Goal: Communication & Community: Answer question/provide support

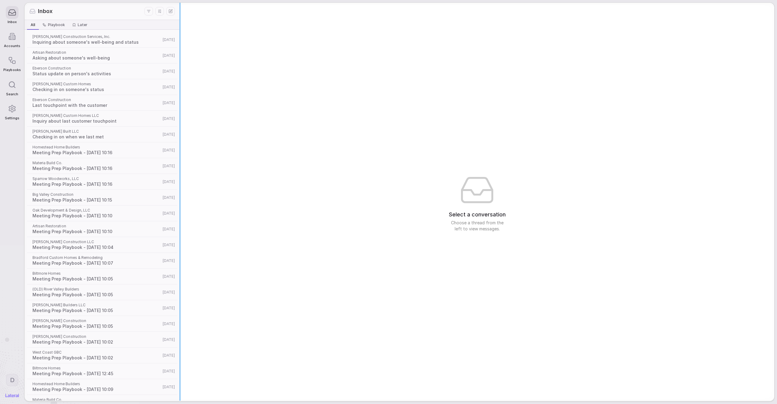
click at [179, 131] on div "Inbox All All Playbook Playbook Later Later [PERSON_NAME] Construction Services…" at bounding box center [400, 202] width 750 height 398
click at [288, 124] on div "Select a conversation Choose a thread from the left to view messages." at bounding box center [477, 202] width 594 height 398
click at [144, 40] on span "Inquiring about someone's well-being and status" at bounding box center [96, 42] width 128 height 6
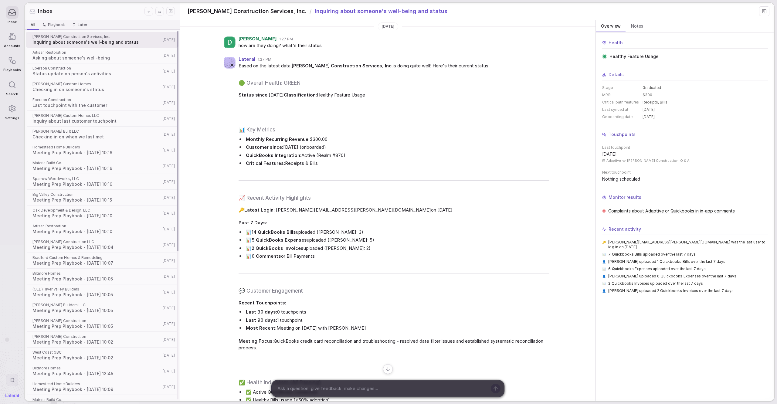
click at [6, 39] on div at bounding box center [12, 36] width 13 height 13
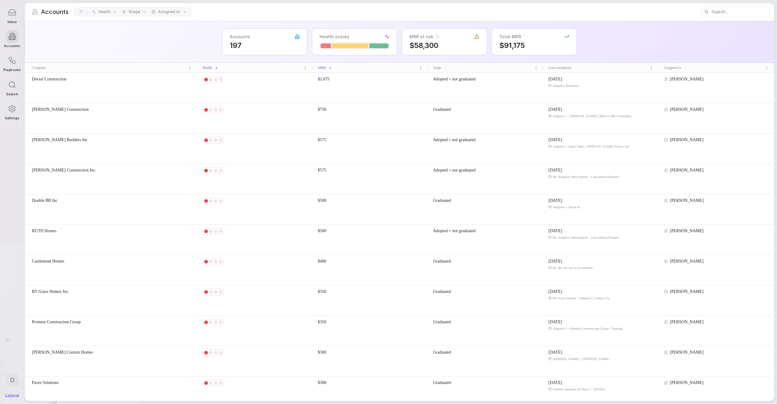
click at [121, 93] on div "Drexel Construction" at bounding box center [111, 88] width 173 height 30
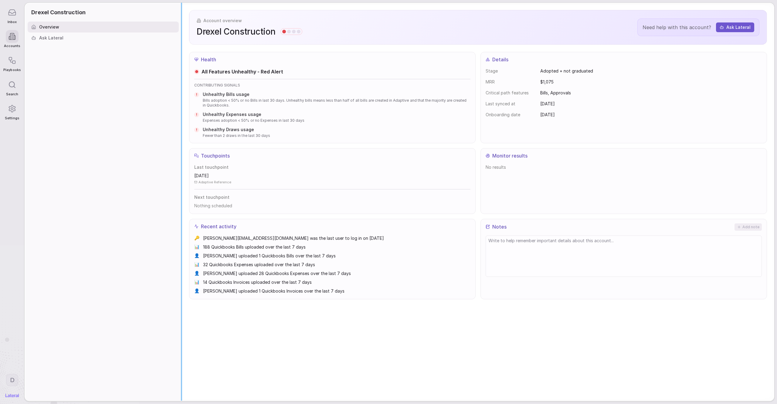
click at [120, 73] on div "Drexel Construction Overview Ask Lateral Account overview Drexel Construction N…" at bounding box center [400, 202] width 750 height 398
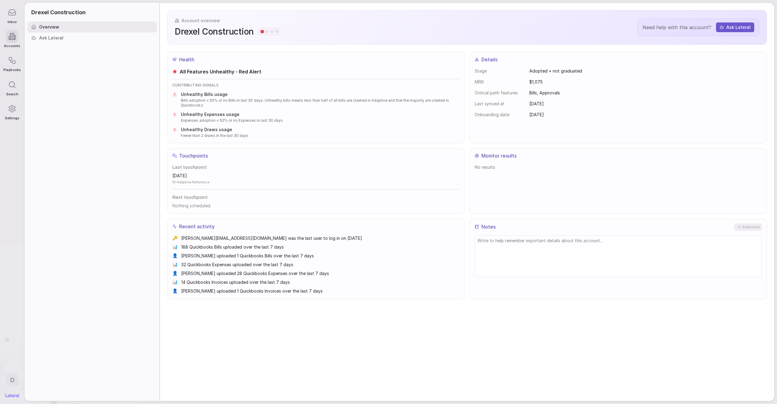
click at [236, 98] on span "Bills adoption < 50% or no Bills in last 30 days. Unhealthy bills means less th…" at bounding box center [320, 103] width 279 height 10
click at [111, 101] on div "Overview Ask Lateral" at bounding box center [92, 212] width 134 height 380
click at [108, 98] on div "Overview Ask Lateral" at bounding box center [92, 212] width 134 height 380
click at [68, 40] on div "Ask Lateral" at bounding box center [92, 37] width 129 height 11
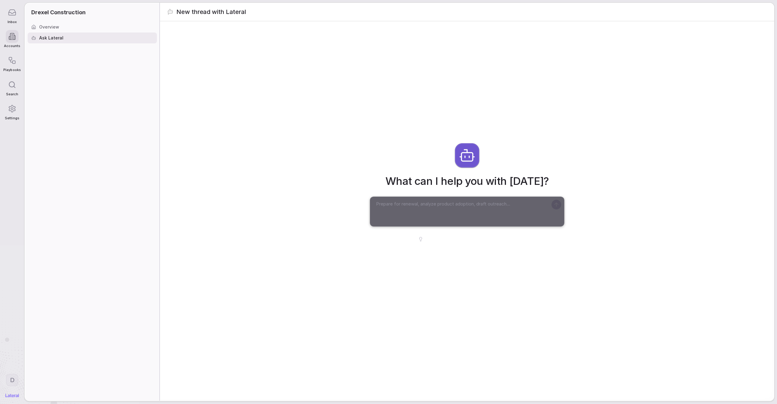
click at [14, 15] on icon at bounding box center [12, 12] width 8 height 8
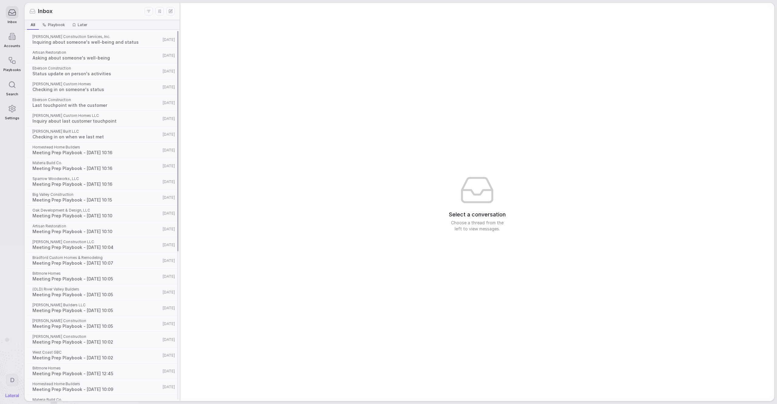
click at [80, 43] on span "Inquiring about someone's well-being and status" at bounding box center [96, 42] width 128 height 6
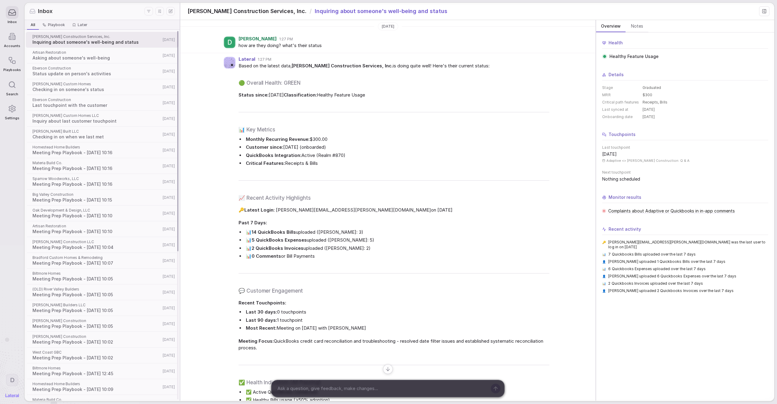
click at [141, 84] on span "[PERSON_NAME] Custom Homes" at bounding box center [96, 84] width 128 height 5
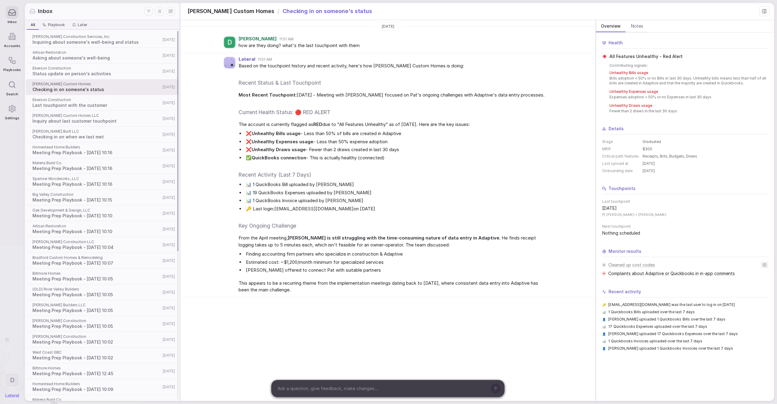
click at [110, 131] on span "[PERSON_NAME] Built LLC" at bounding box center [96, 131] width 128 height 5
